Goal: Task Accomplishment & Management: Use online tool/utility

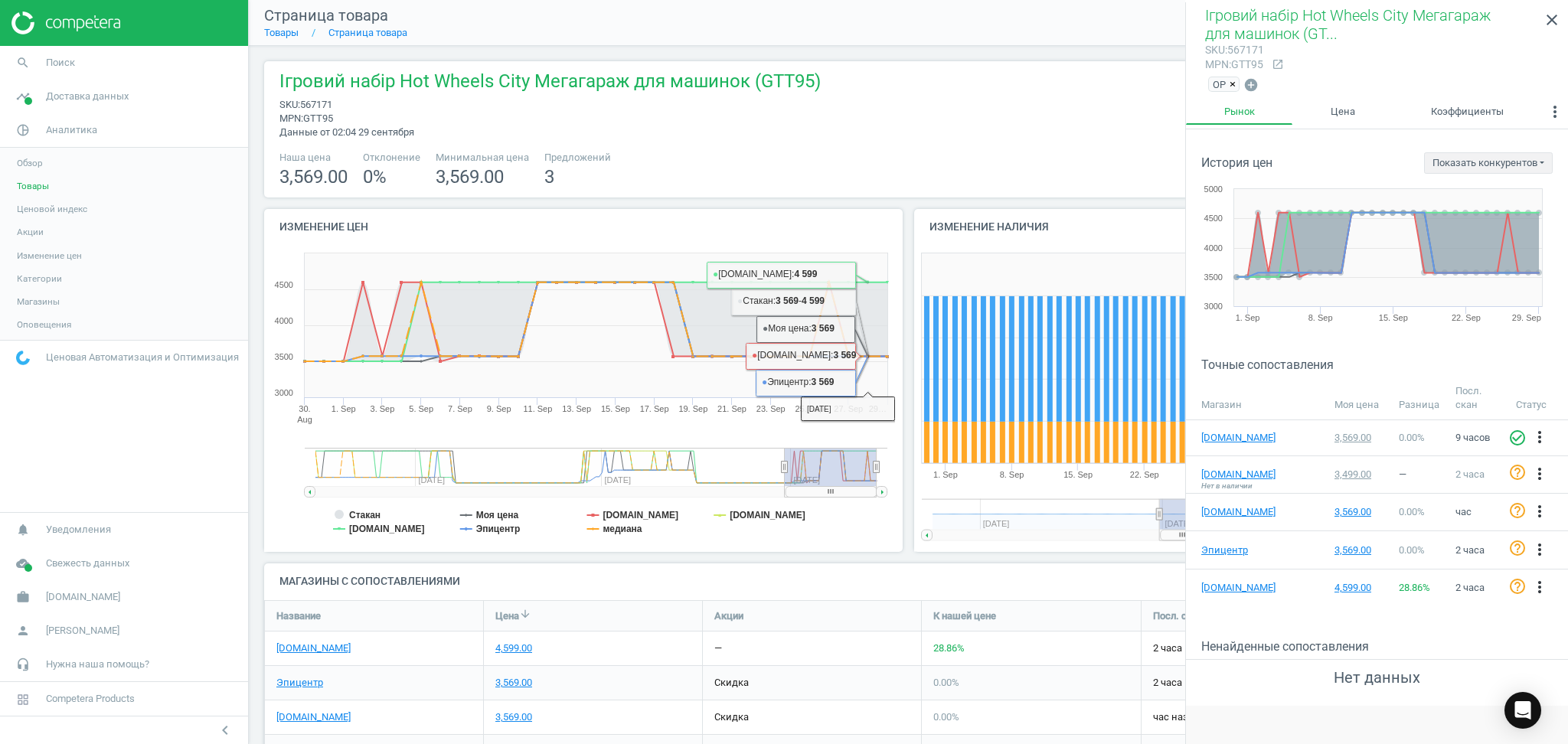
scroll to position [254, 1304]
click at [283, 32] on link "Товары" at bounding box center [281, 33] width 34 height 12
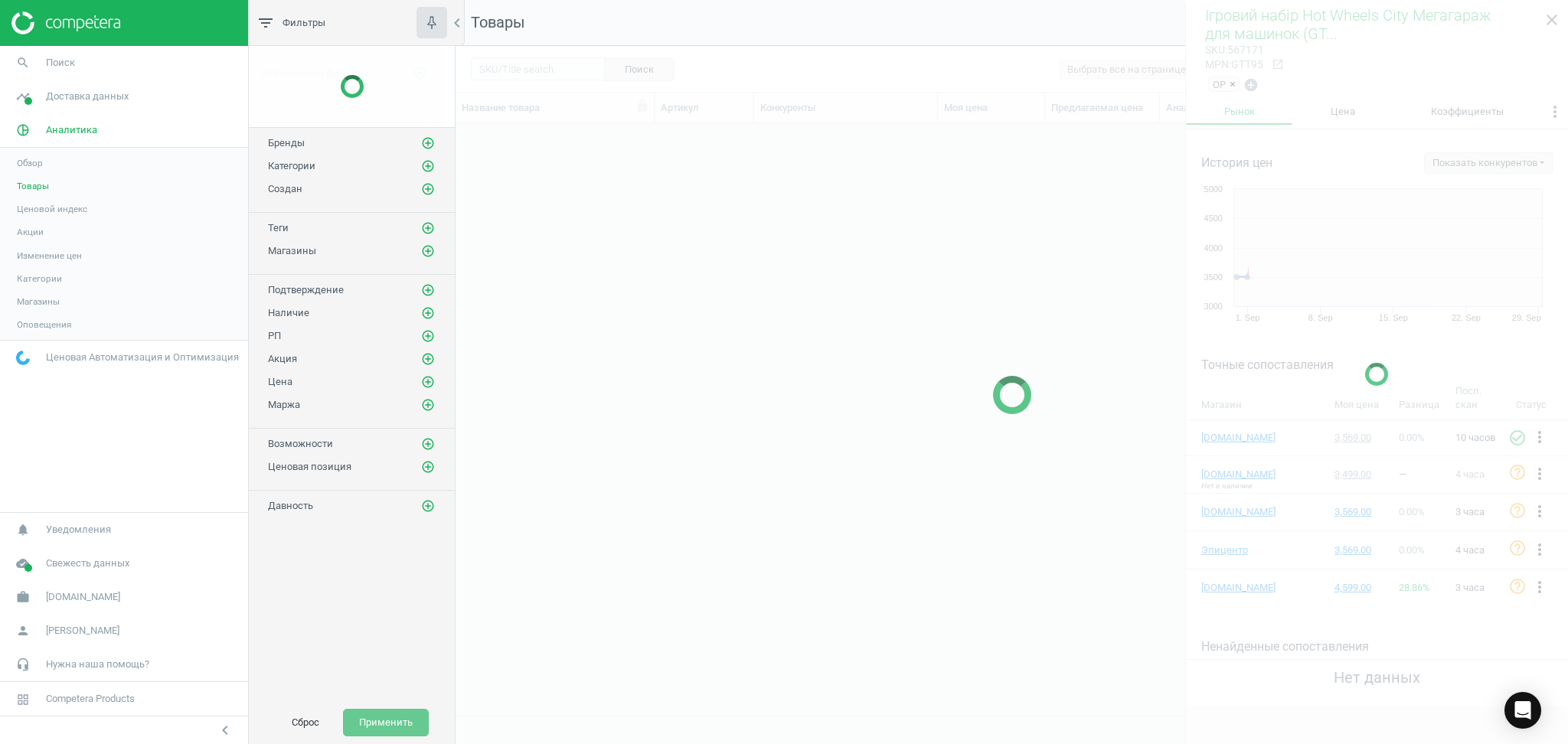
scroll to position [561, 1096]
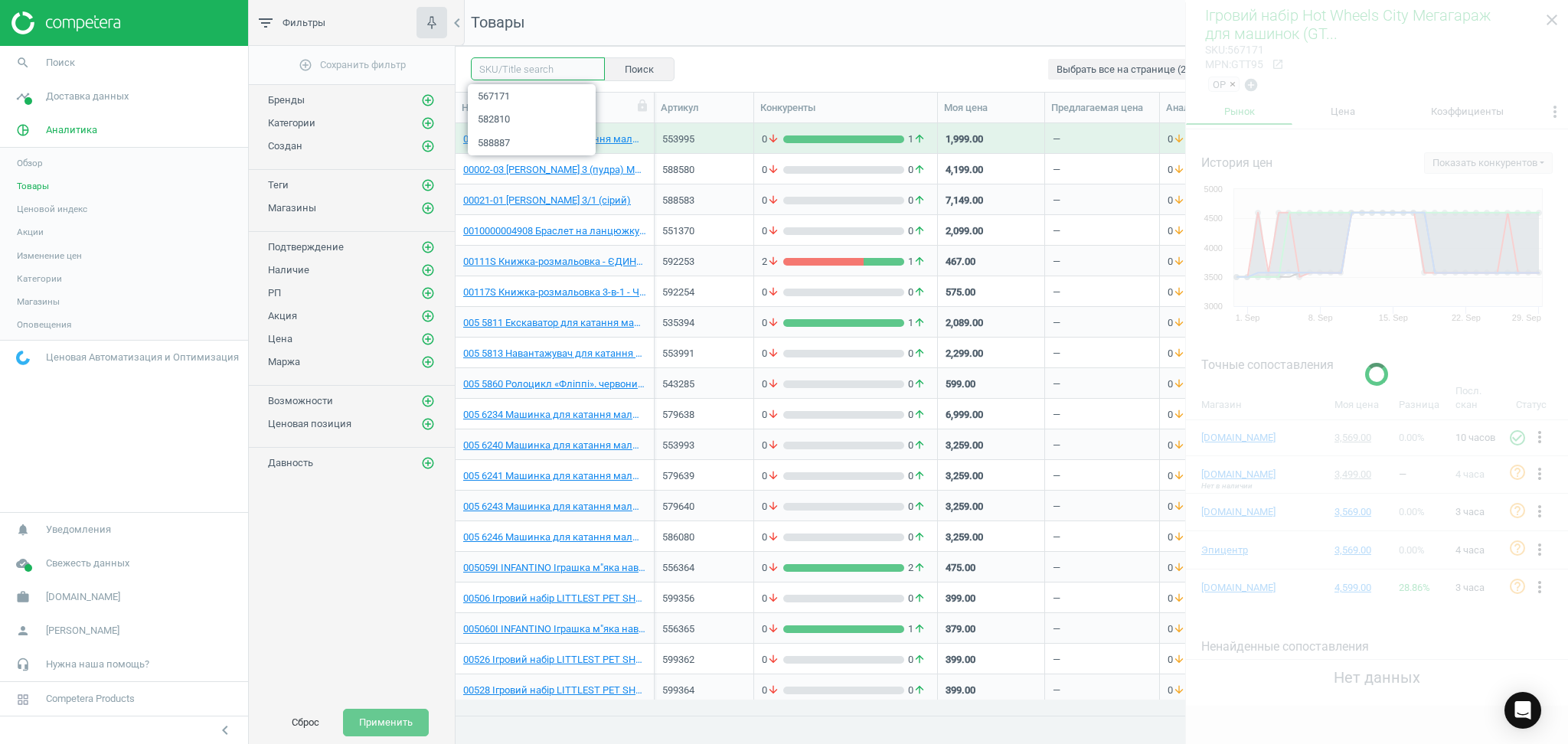
click at [499, 68] on input "text" at bounding box center [537, 69] width 134 height 23
paste input "607830"
type input "607830"
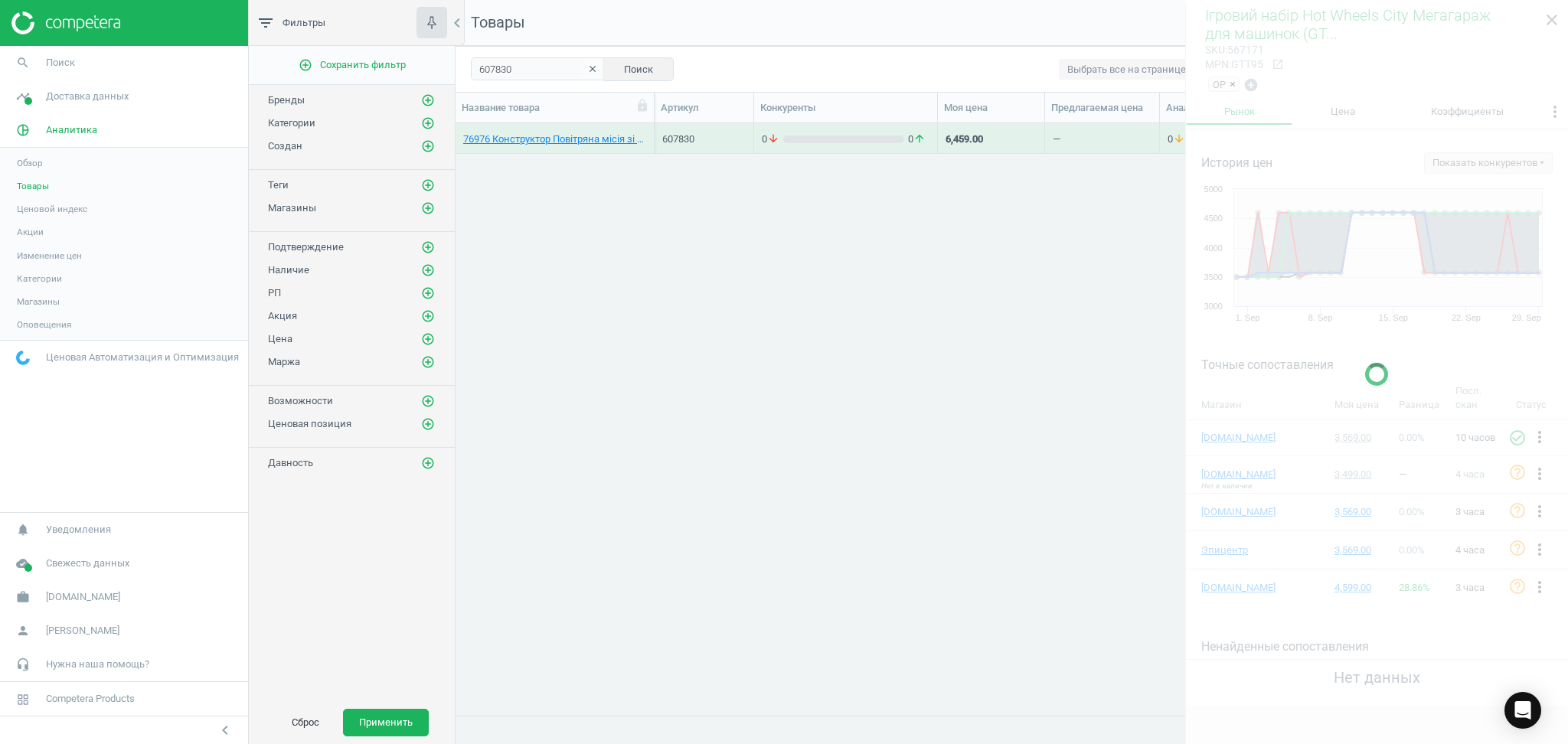
click at [924, 262] on div "76976 Конструктор Повітряна місія зі спинозавром і кетцалькоатлем 607830 0 arro…" at bounding box center [1012, 411] width 1113 height 576
click at [1554, 15] on div at bounding box center [1376, 375] width 383 height 744
click at [1549, 23] on div at bounding box center [1376, 375] width 383 height 744
click at [830, 364] on div "76976 Конструктор Повітряна місія зі спинозавром і кетцалькоатлем 607830 0 arro…" at bounding box center [1012, 411] width 1113 height 576
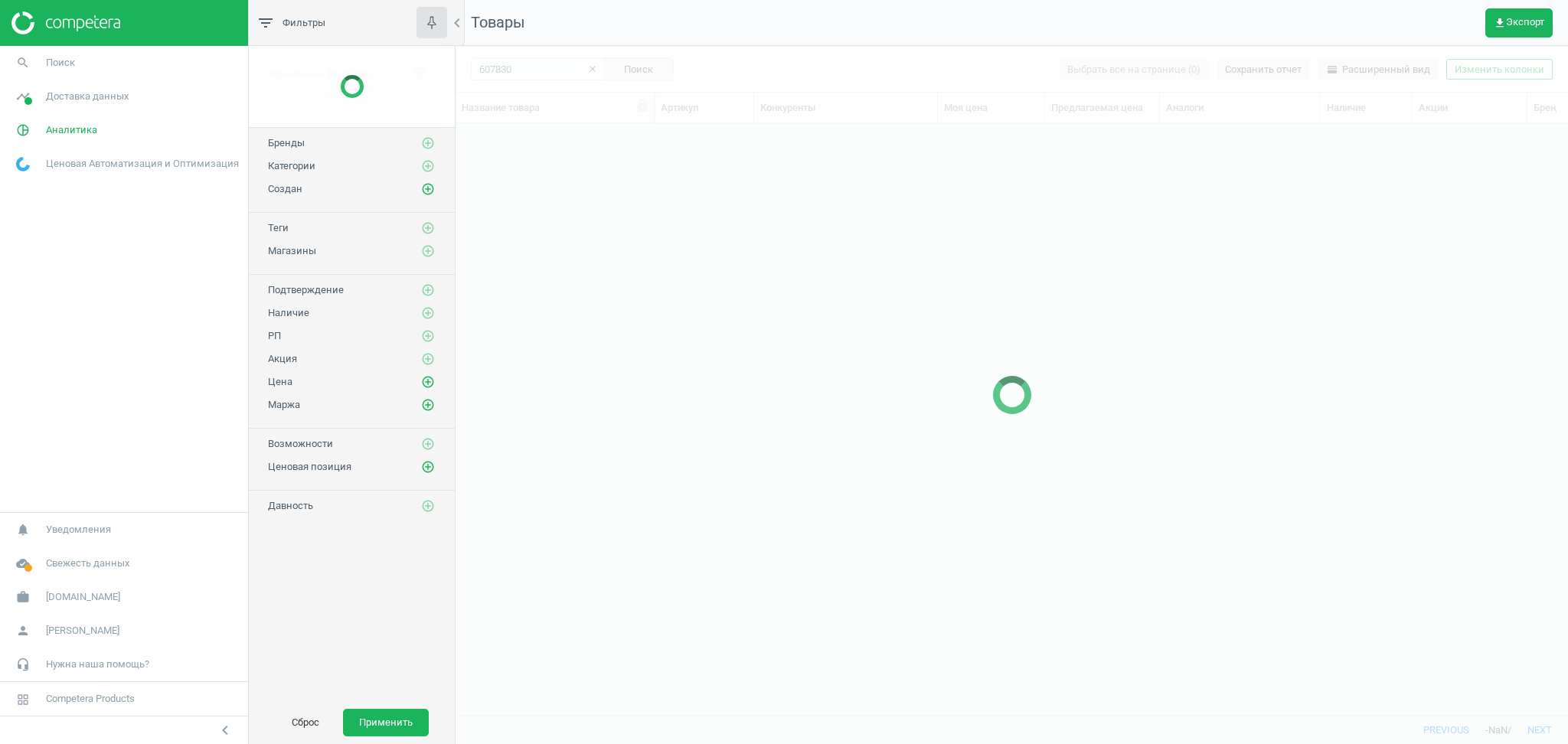
scroll to position [561, 1096]
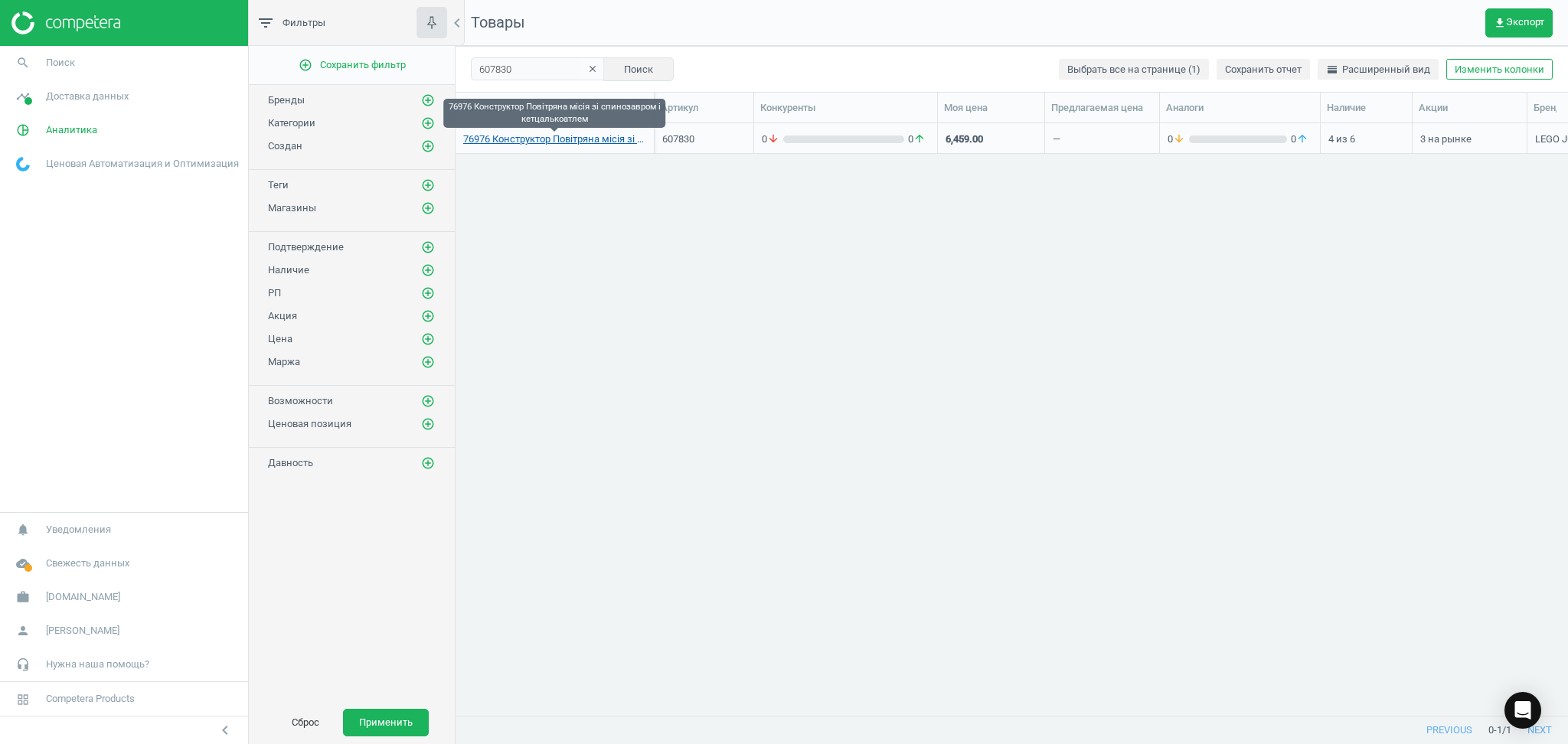
click at [525, 139] on link "76976 Конструктор Повітряна місія зі спинозавром і кетцалькоатлем" at bounding box center [554, 139] width 183 height 14
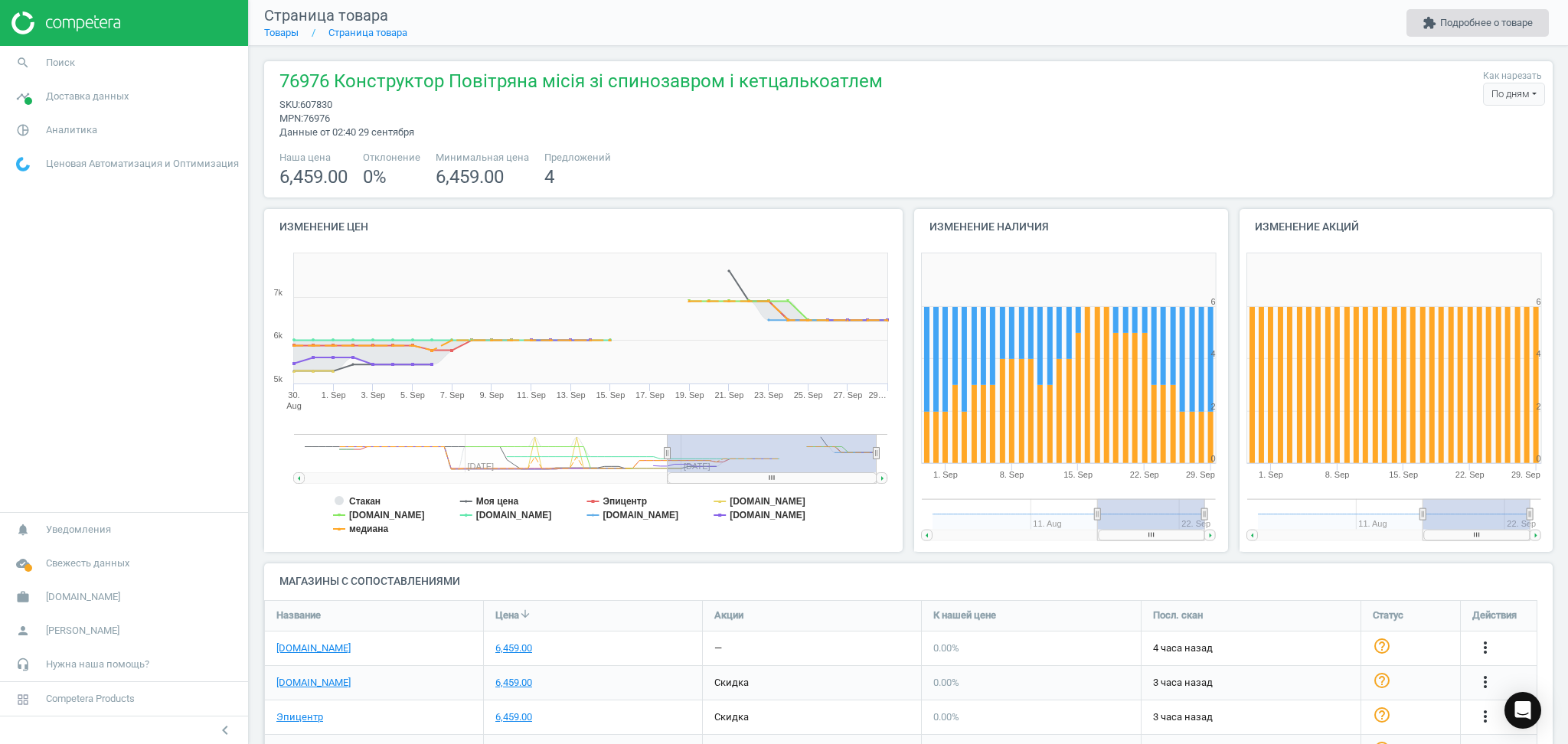
click at [1521, 27] on button "extension Подробнее о товаре" at bounding box center [1477, 23] width 143 height 28
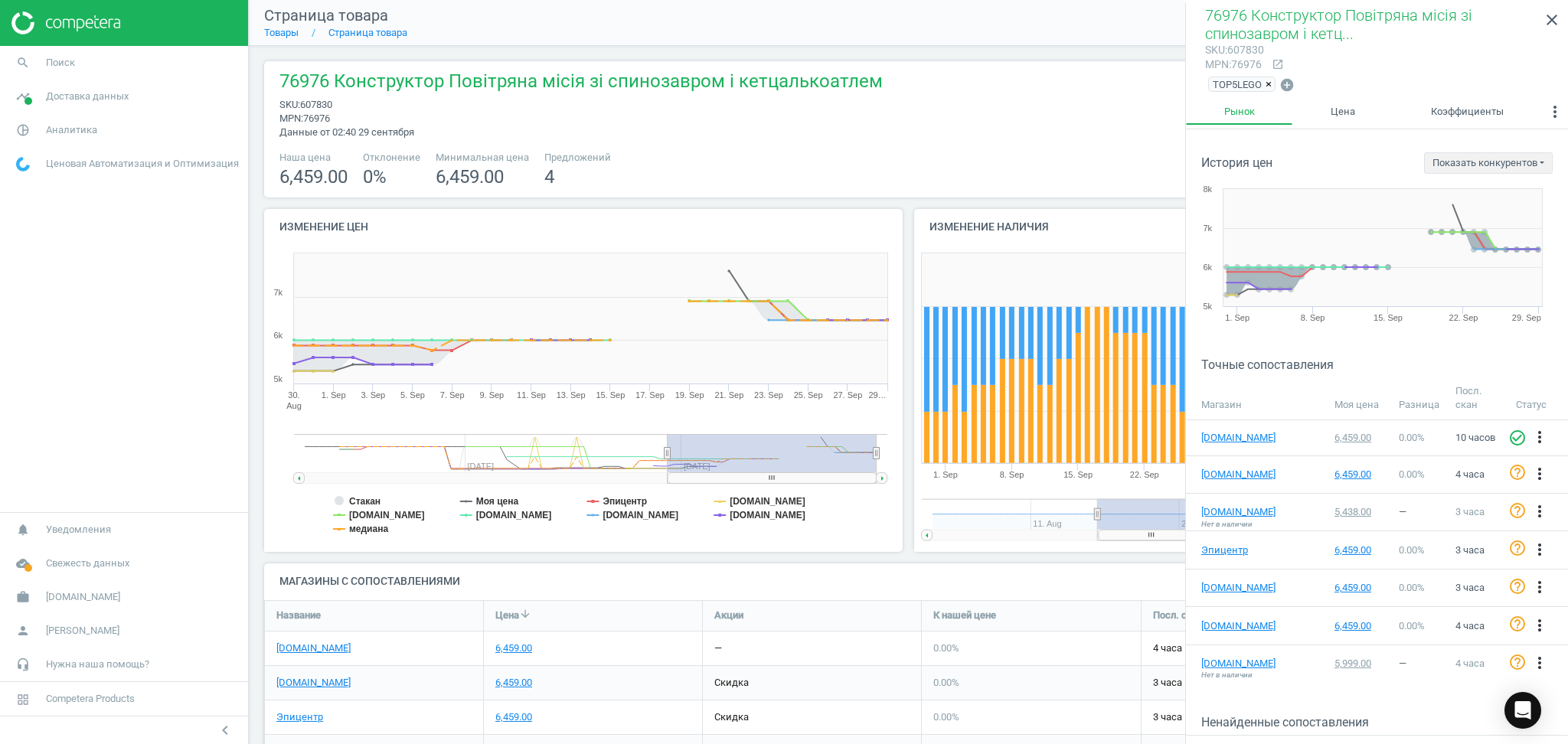
click at [1268, 84] on span "×" at bounding box center [1268, 85] width 6 height 12
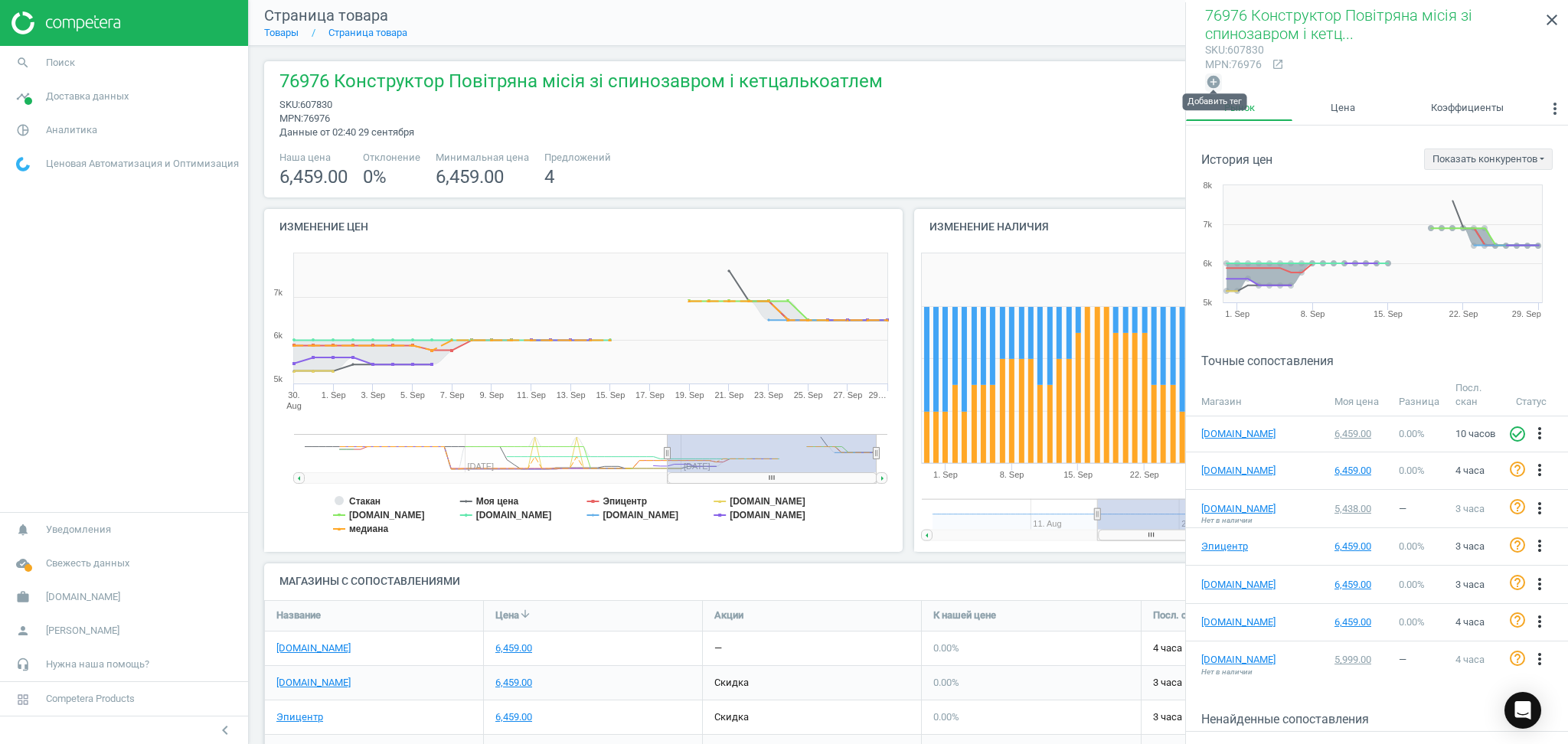
click at [1216, 80] on icon "add_circle" at bounding box center [1214, 82] width 15 height 15
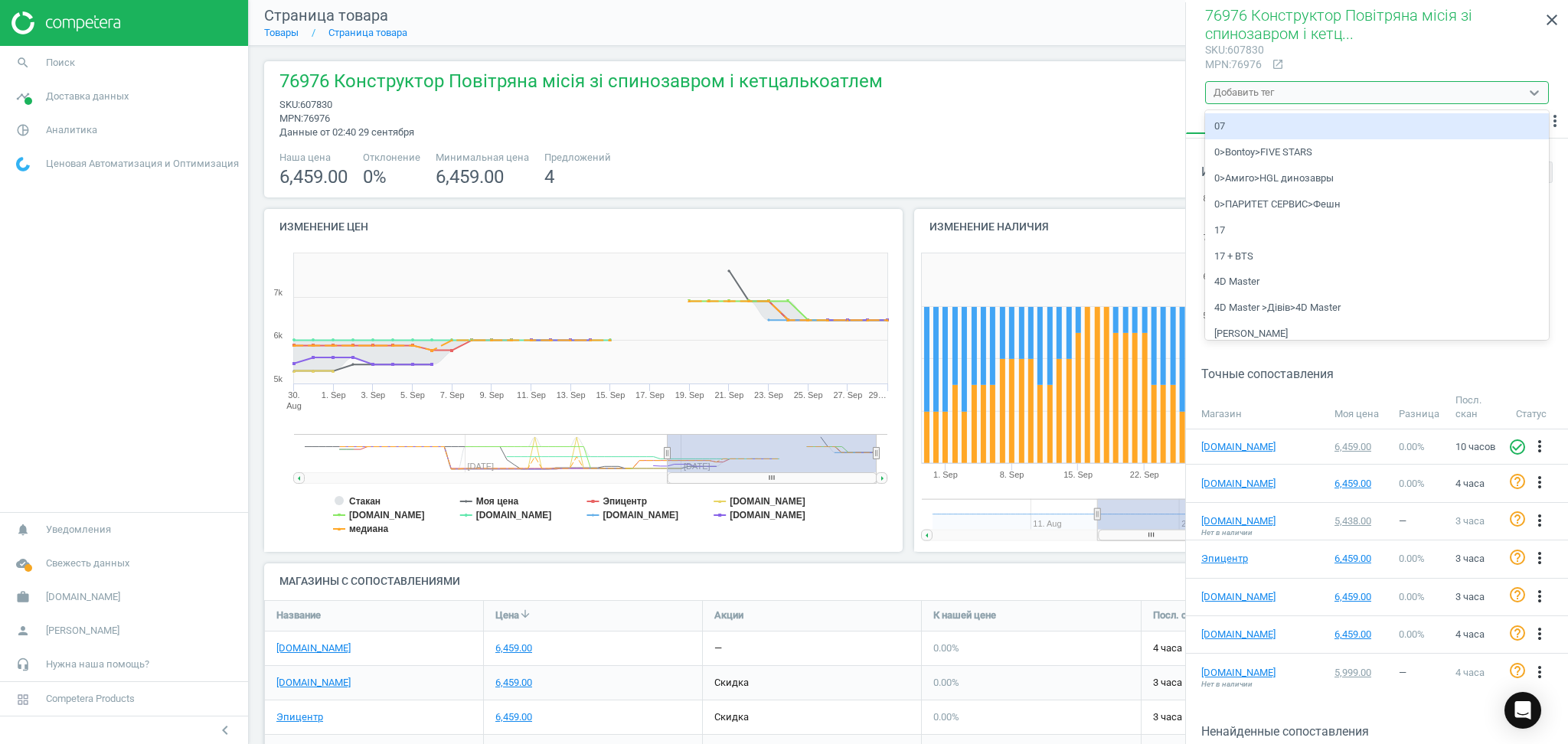
click at [1247, 89] on div "Добавить тег" at bounding box center [1244, 93] width 61 height 14
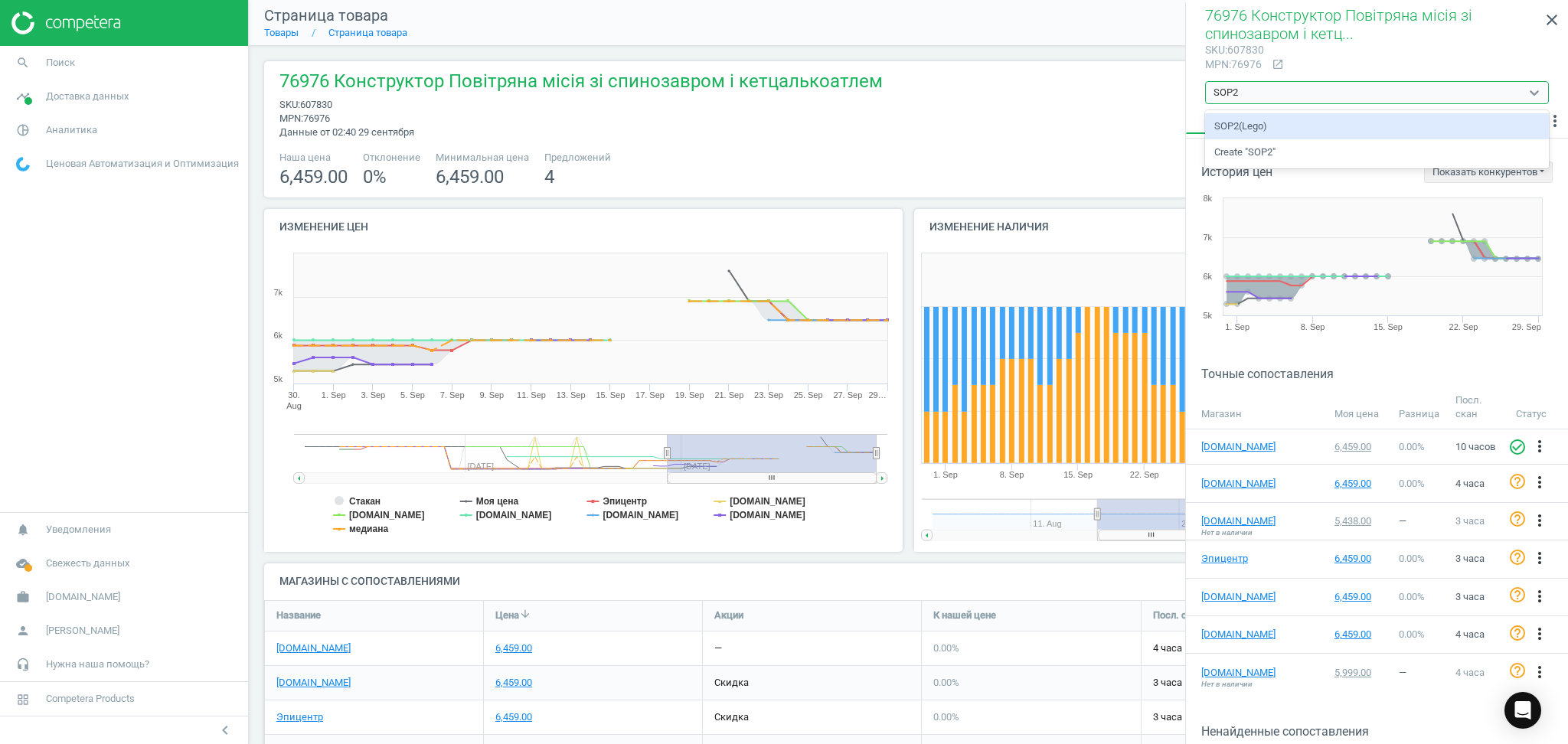
click at [1260, 124] on div "SOP2(Lego)" at bounding box center [1377, 126] width 344 height 26
type input "SOP2"
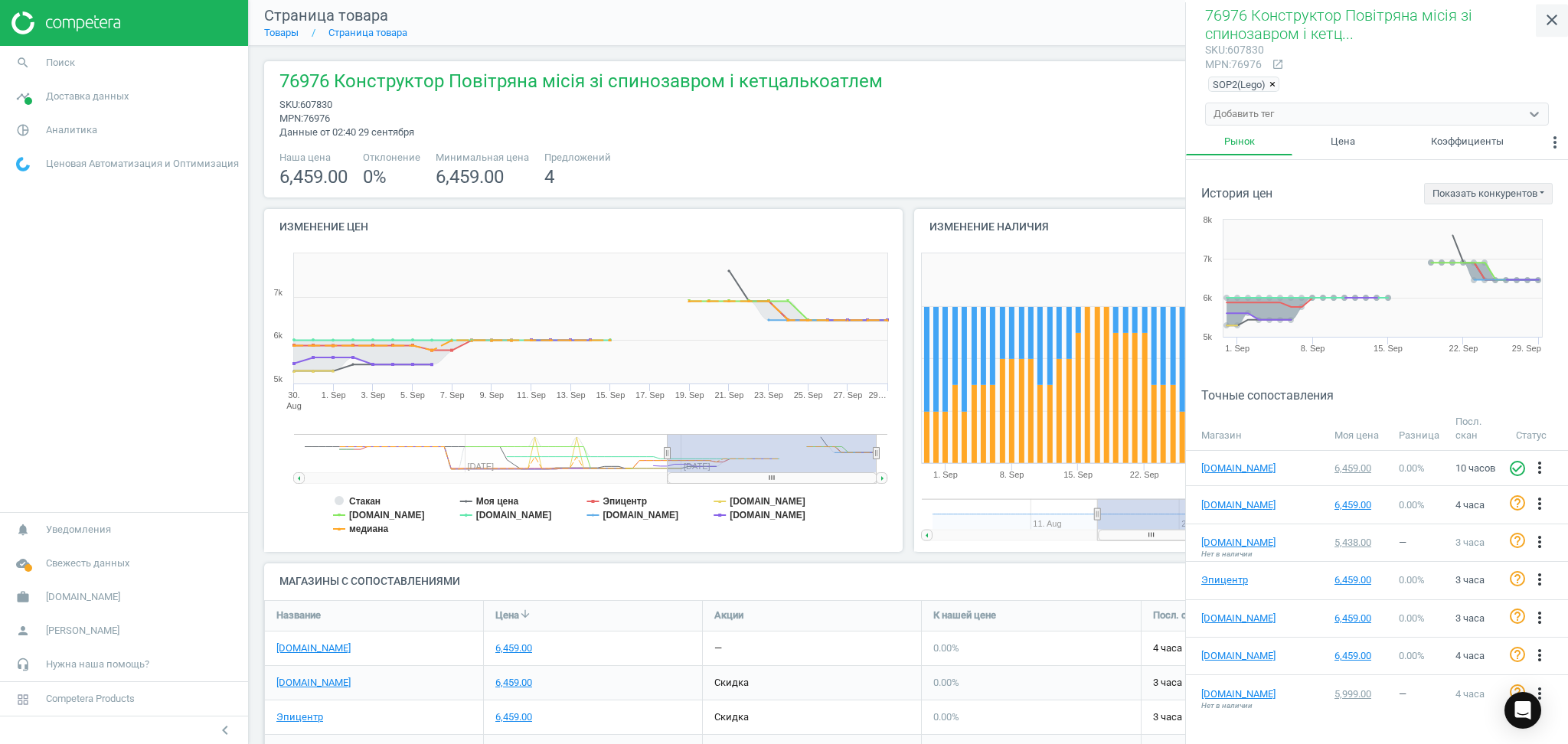
click at [1557, 18] on icon "close" at bounding box center [1551, 20] width 18 height 18
